Goal: Task Accomplishment & Management: Manage account settings

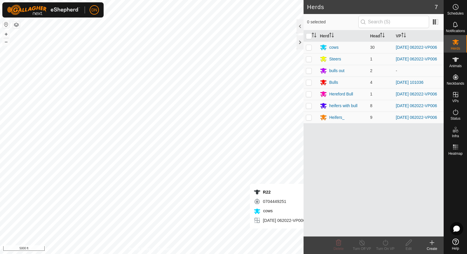
click at [317, 235] on div "Herds 7 0 selected Herd Head VP cows 30 [DATE] 062022-VP006 Steers 1 [DATE] 062…" at bounding box center [222, 127] width 444 height 254
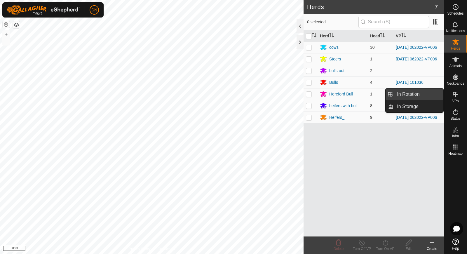
click at [406, 92] on link "In Rotation" at bounding box center [418, 94] width 50 height 12
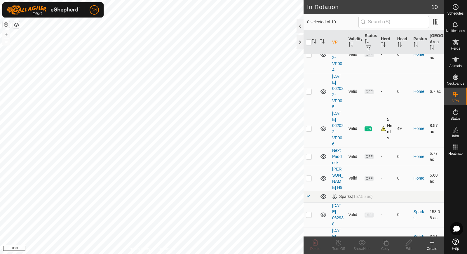
scroll to position [117, 0]
click at [309, 128] on p-checkbox at bounding box center [309, 128] width 6 height 5
checkbox input "true"
click at [385, 242] on icon at bounding box center [385, 242] width 7 height 7
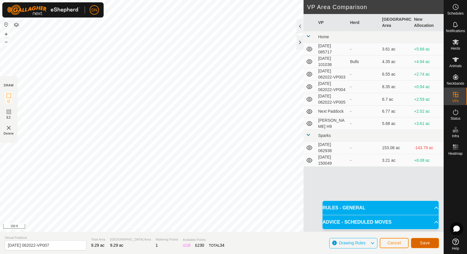
click at [423, 241] on span "Save" at bounding box center [425, 243] width 10 height 5
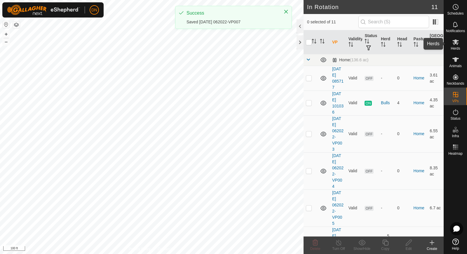
click at [458, 43] on icon at bounding box center [455, 42] width 6 height 6
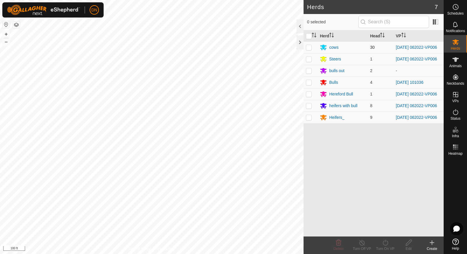
click at [308, 47] on p-checkbox at bounding box center [309, 47] width 6 height 5
checkbox input "true"
click at [306, 60] on p-checkbox at bounding box center [309, 59] width 6 height 5
checkbox input "true"
click at [309, 95] on p-checkbox at bounding box center [309, 94] width 6 height 5
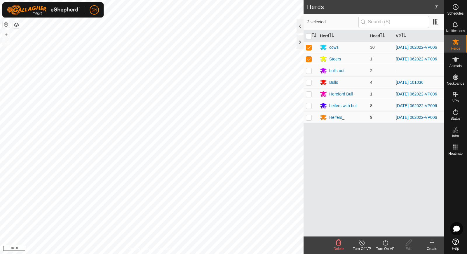
checkbox input "true"
click at [308, 108] on p-checkbox at bounding box center [309, 105] width 6 height 5
checkbox input "true"
click at [309, 120] on p-checkbox at bounding box center [309, 117] width 6 height 5
checkbox input "true"
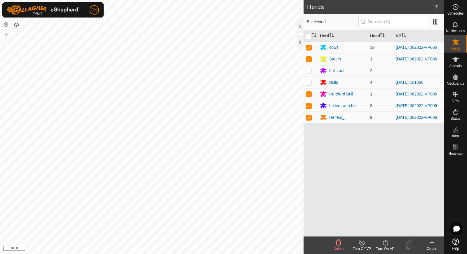
click at [386, 240] on icon at bounding box center [385, 242] width 7 height 7
